Goal: Task Accomplishment & Management: Manage account settings

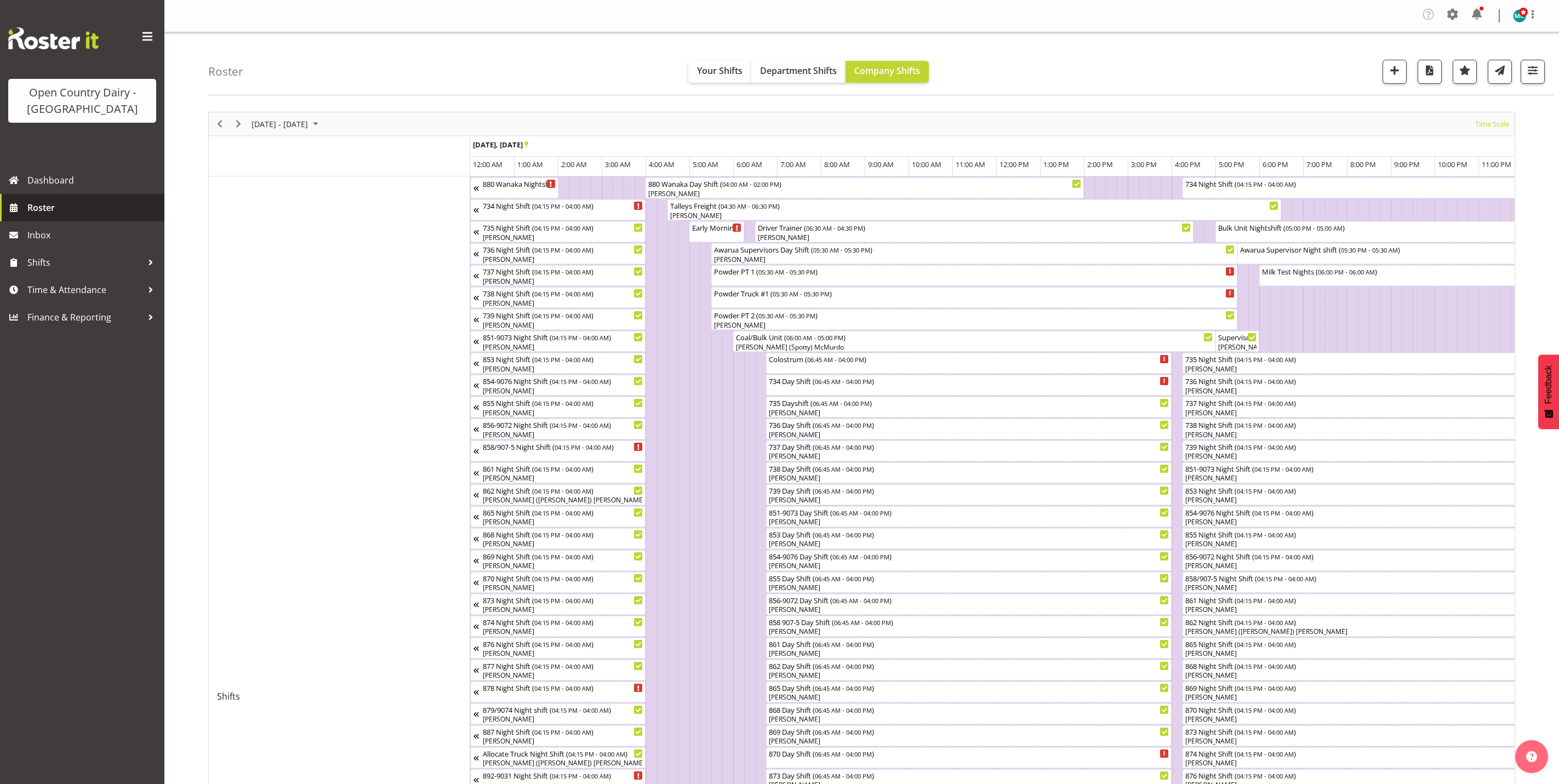
click at [53, 212] on span "Roster" at bounding box center [93, 207] width 131 height 16
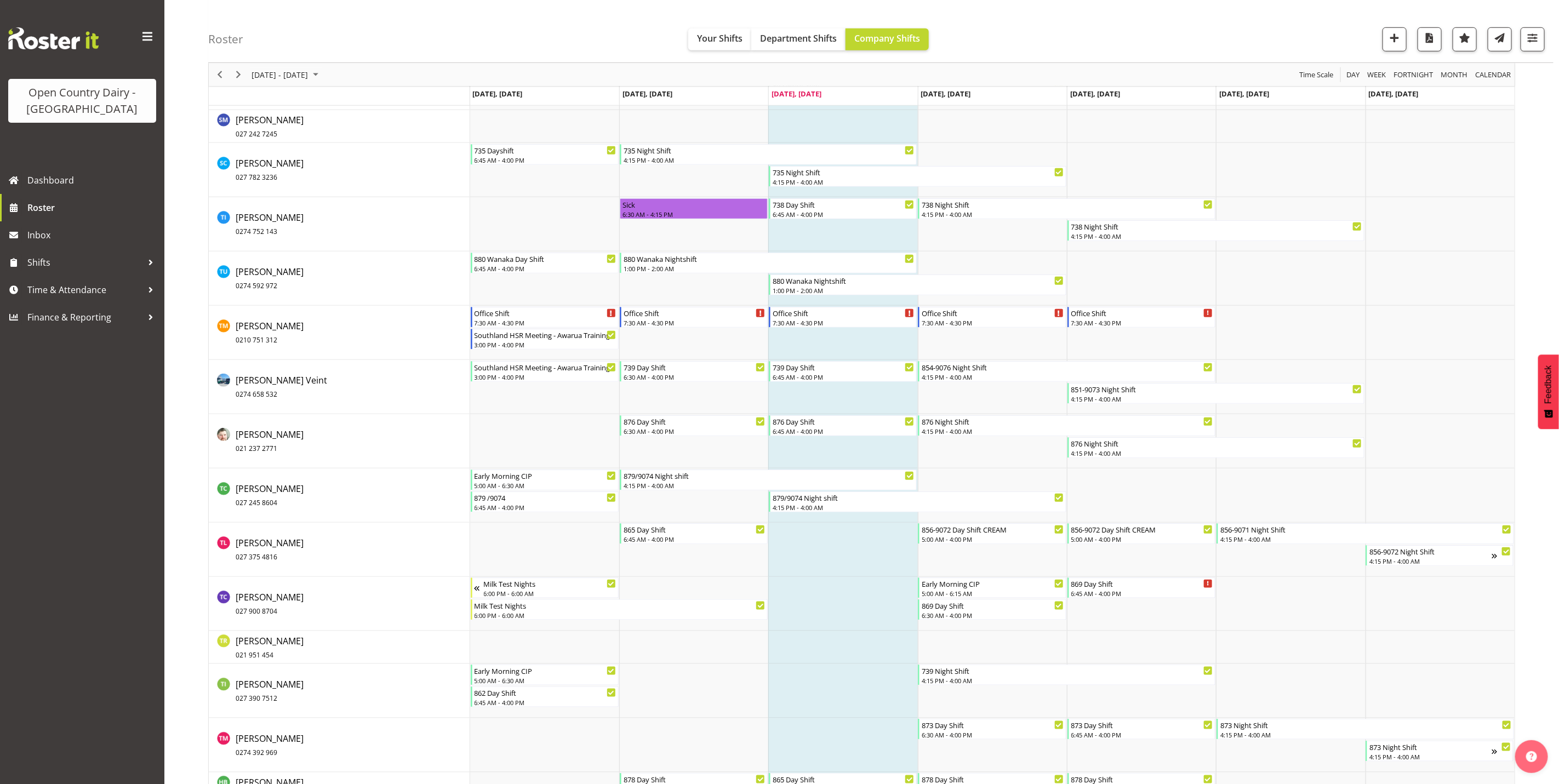
scroll to position [6801, 0]
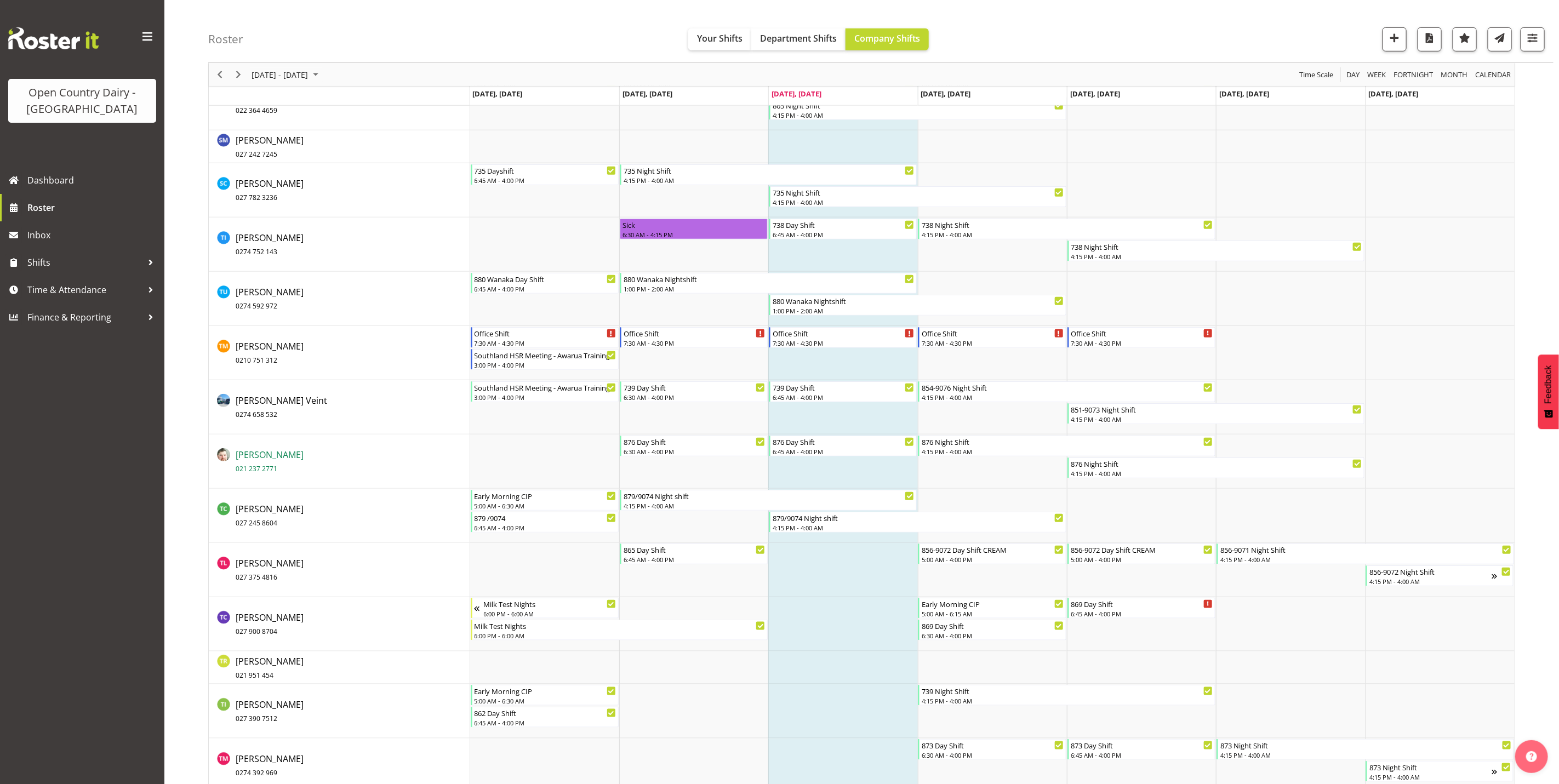
click at [260, 454] on span "Tom Rahl 021 237 2771" at bounding box center [269, 462] width 68 height 25
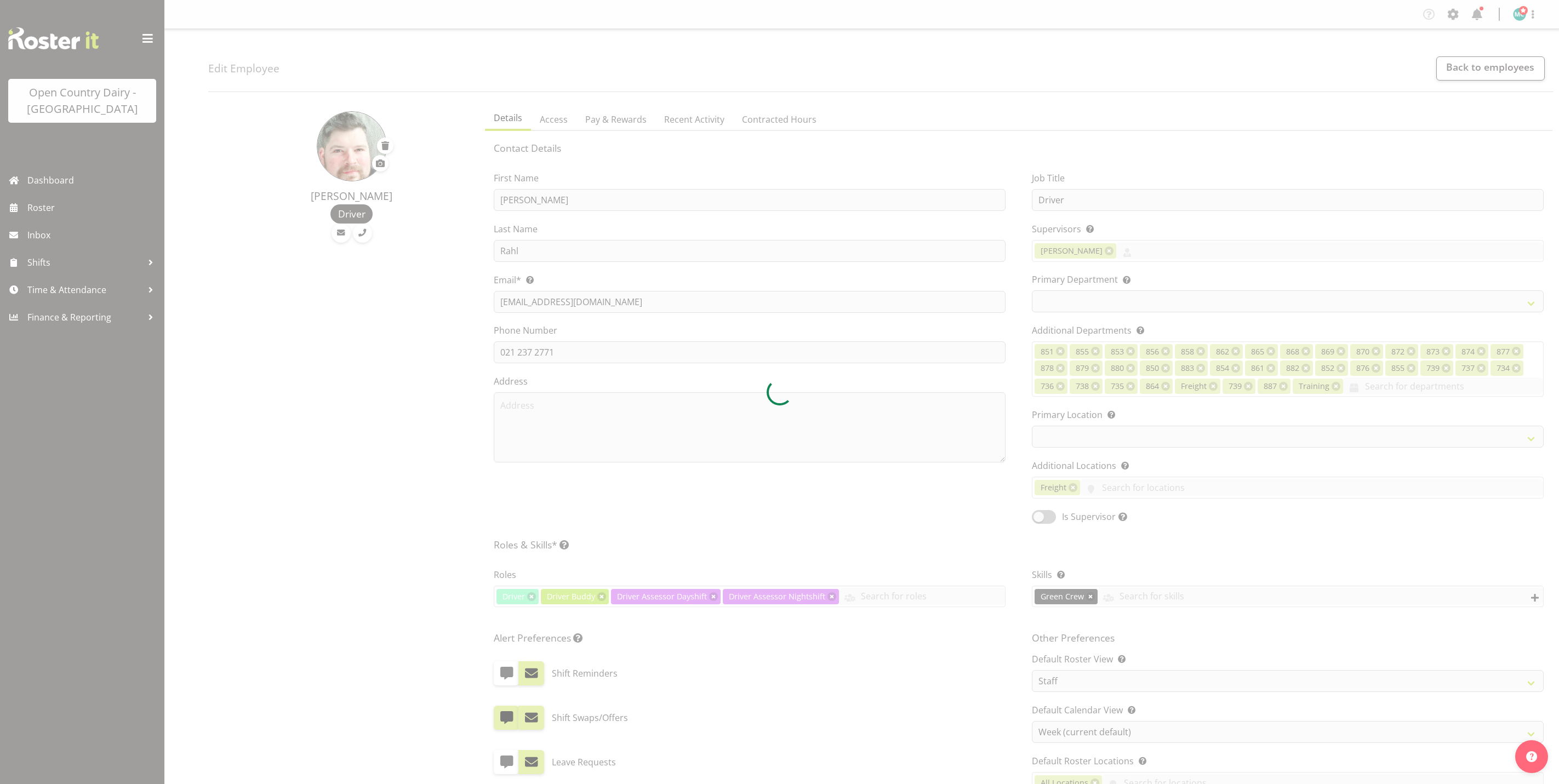
select select "TimelineWeek"
select select
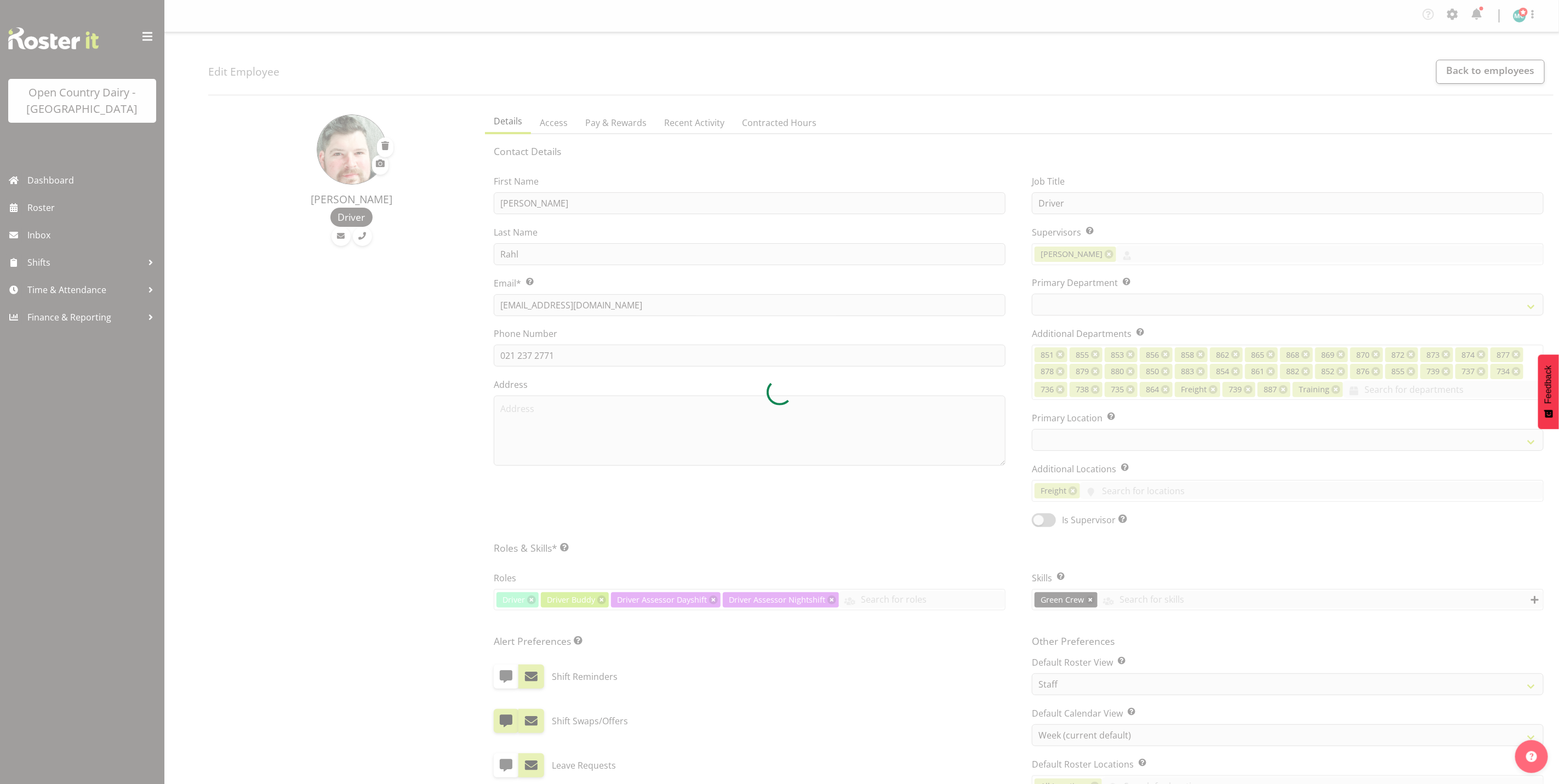
select select "689"
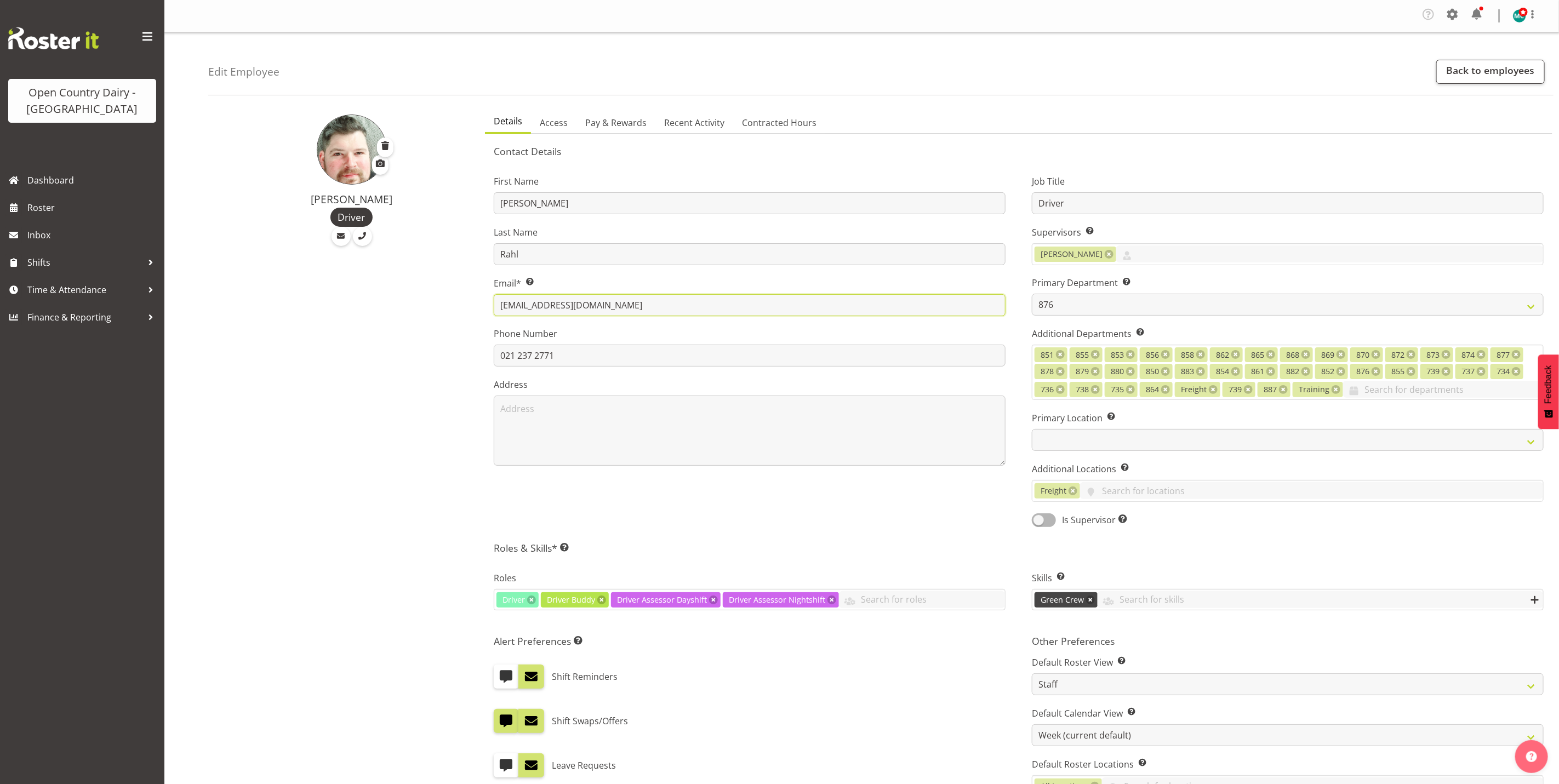
drag, startPoint x: 501, startPoint y: 304, endPoint x: 625, endPoint y: 308, distance: 124.1
click at [625, 308] on input "toumasrahl@hotmail.com" at bounding box center [750, 305] width 512 height 22
drag, startPoint x: 533, startPoint y: 305, endPoint x: 393, endPoint y: 330, distance: 142.2
click at [393, 330] on div "Tom Rahl Driver" at bounding box center [343, 587] width 270 height 969
drag, startPoint x: 501, startPoint y: 303, endPoint x: 632, endPoint y: 310, distance: 131.2
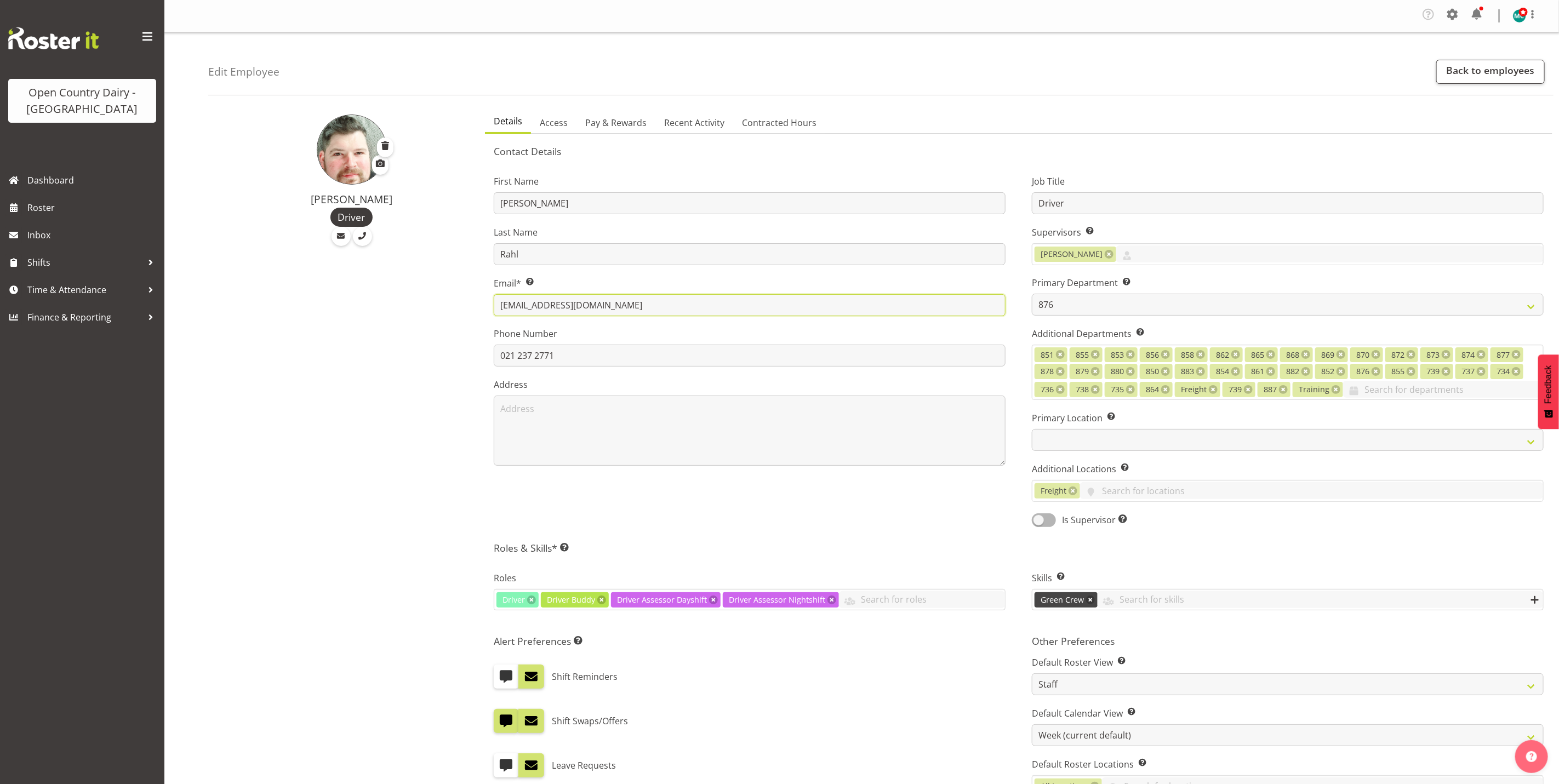
click at [632, 310] on input "toumasrahl@hotmail.com" at bounding box center [750, 305] width 512 height 22
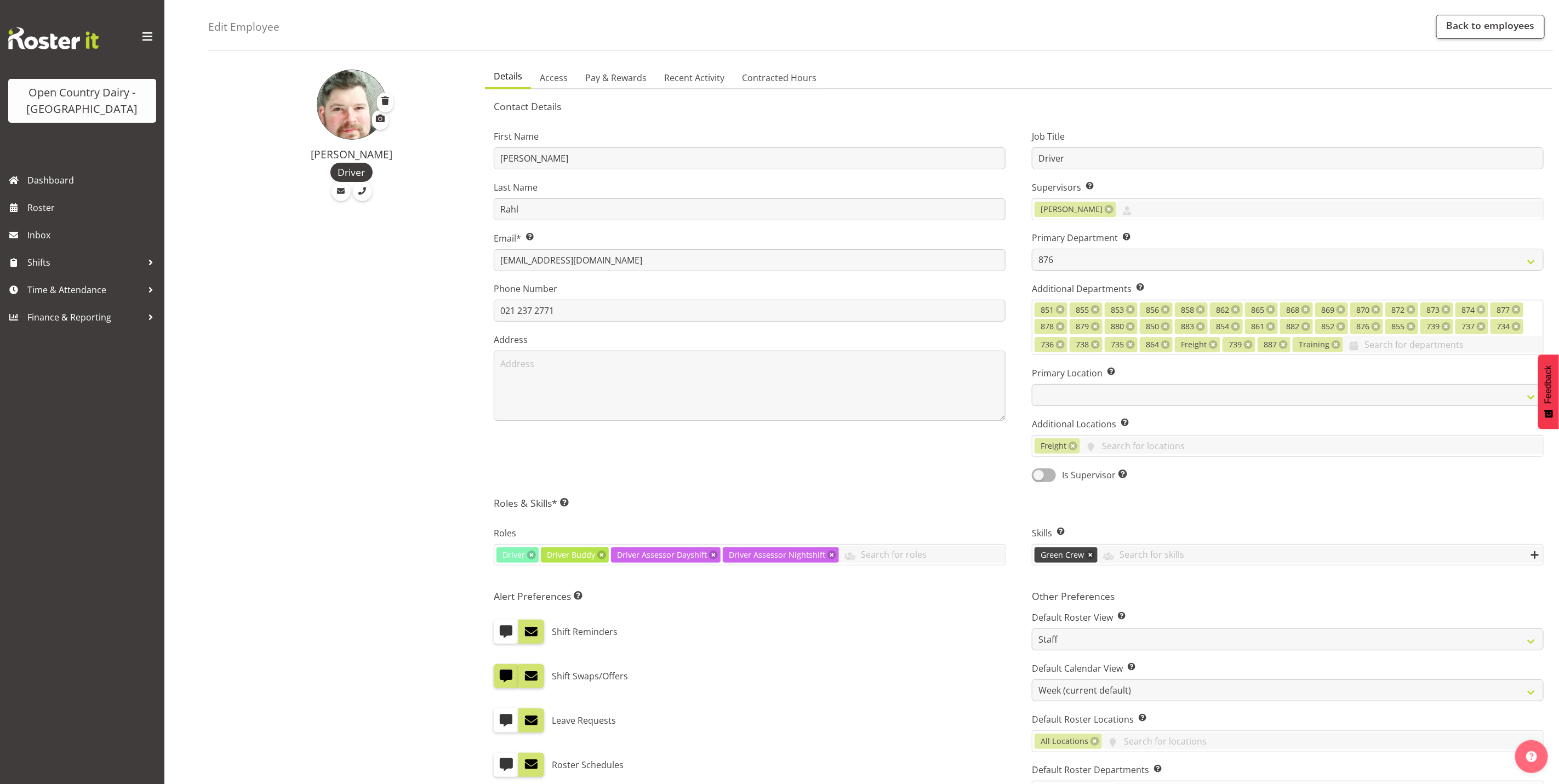
scroll to position [82, 0]
